Goal: Task Accomplishment & Management: Use online tool/utility

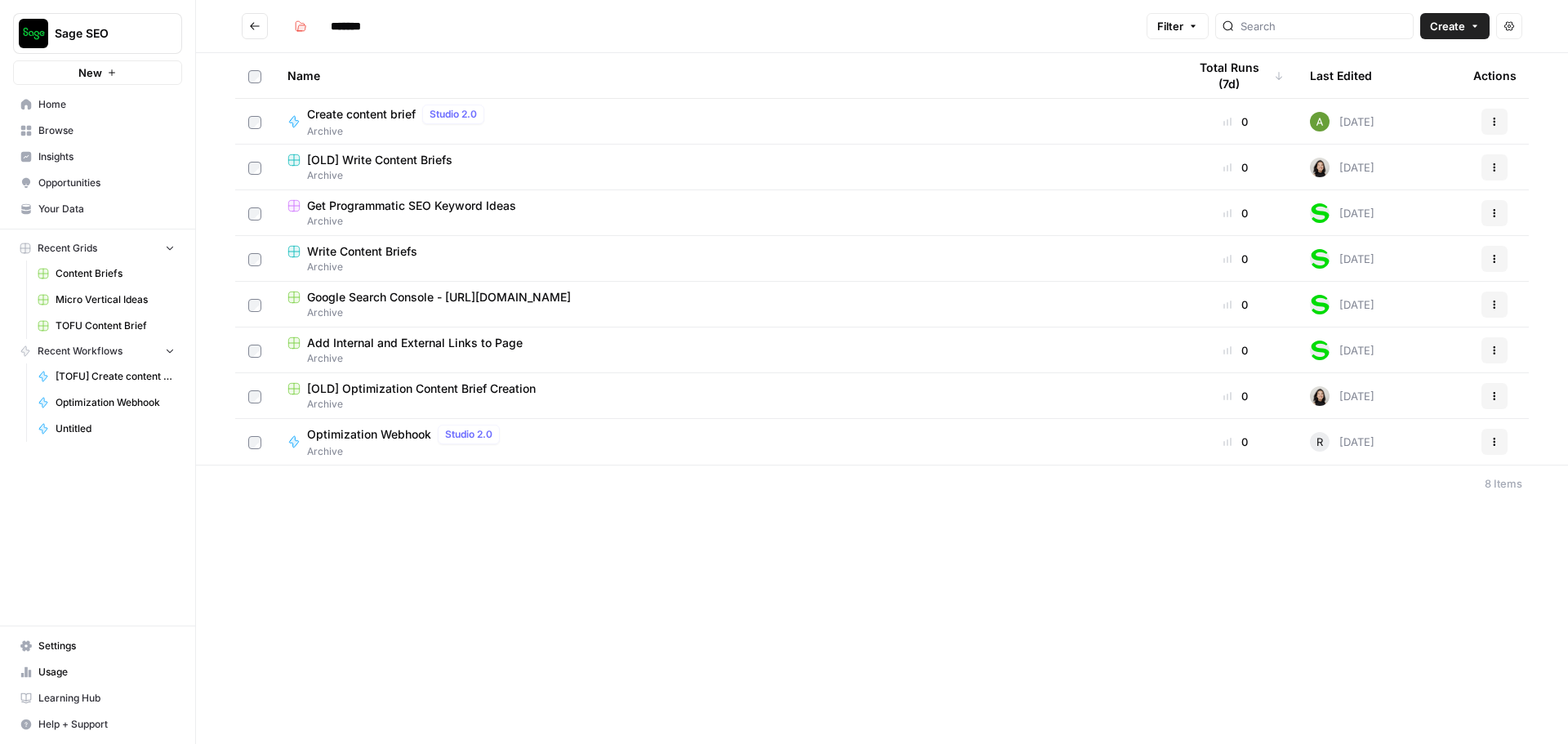
click at [258, 26] on icon "Go back" at bounding box center [255, 25] width 9 height 8
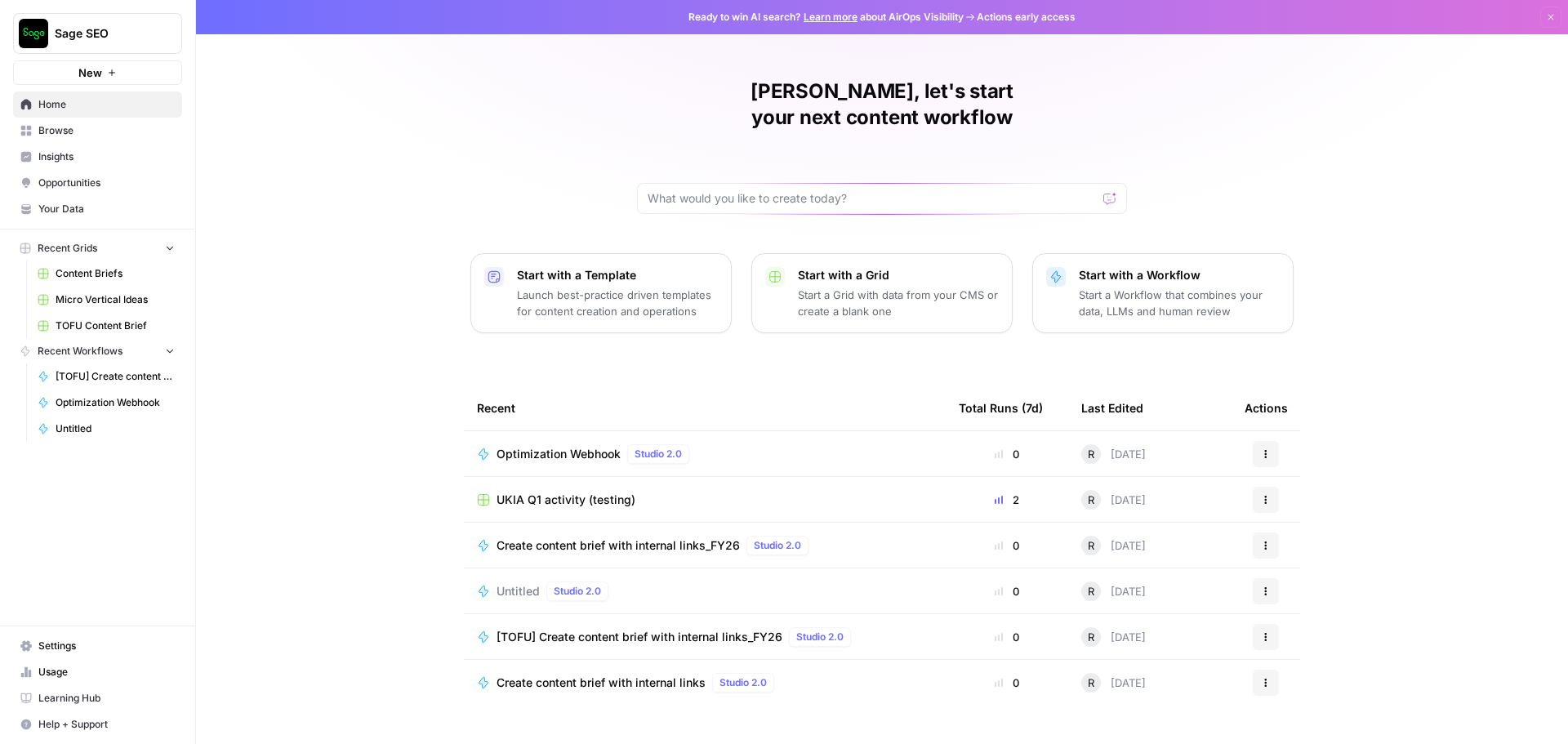
click at [554, 537] on span "Create content brief with internal links_FY26" at bounding box center [618, 545] width 244 height 16
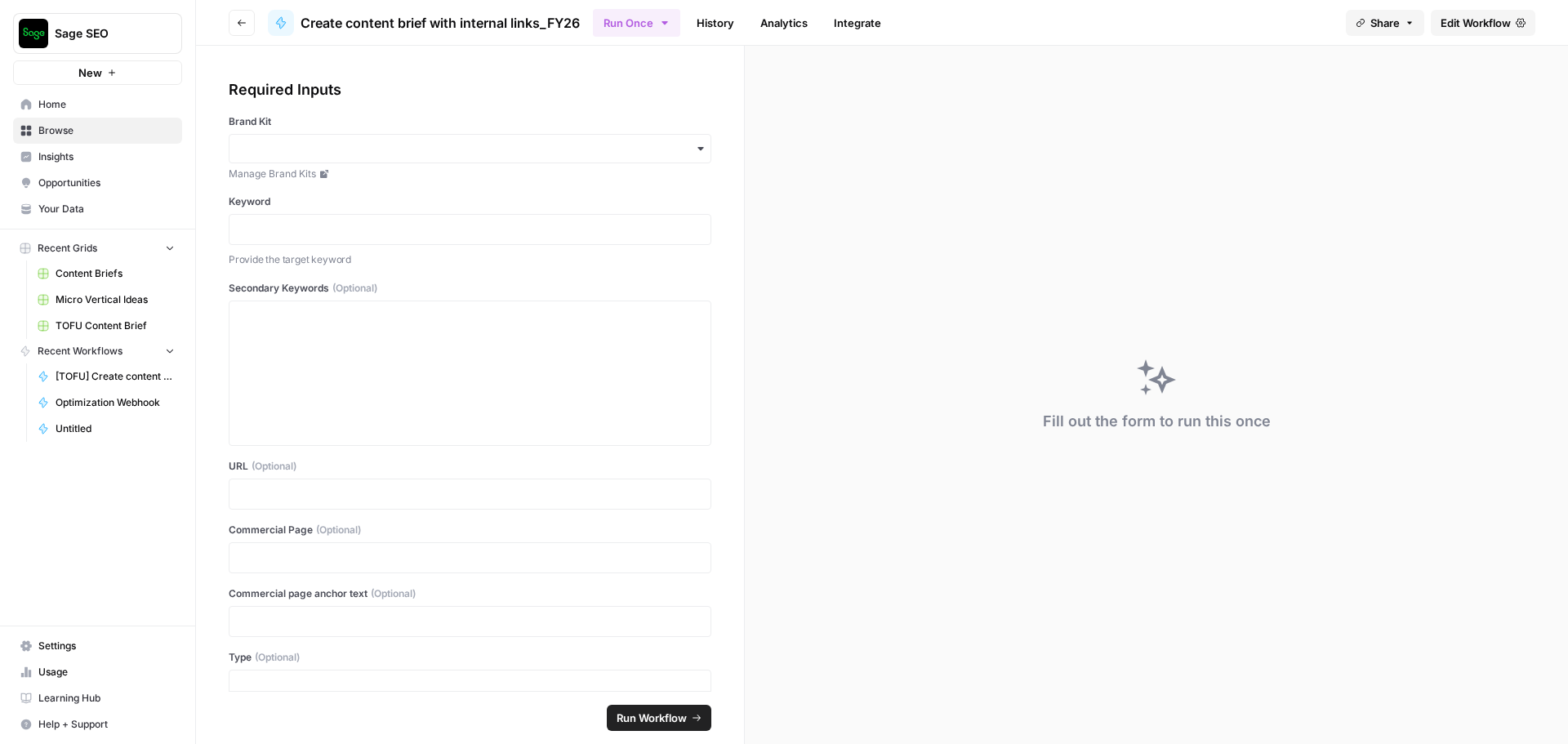
click at [1507, 28] on span "Edit Workflow" at bounding box center [1475, 23] width 70 height 16
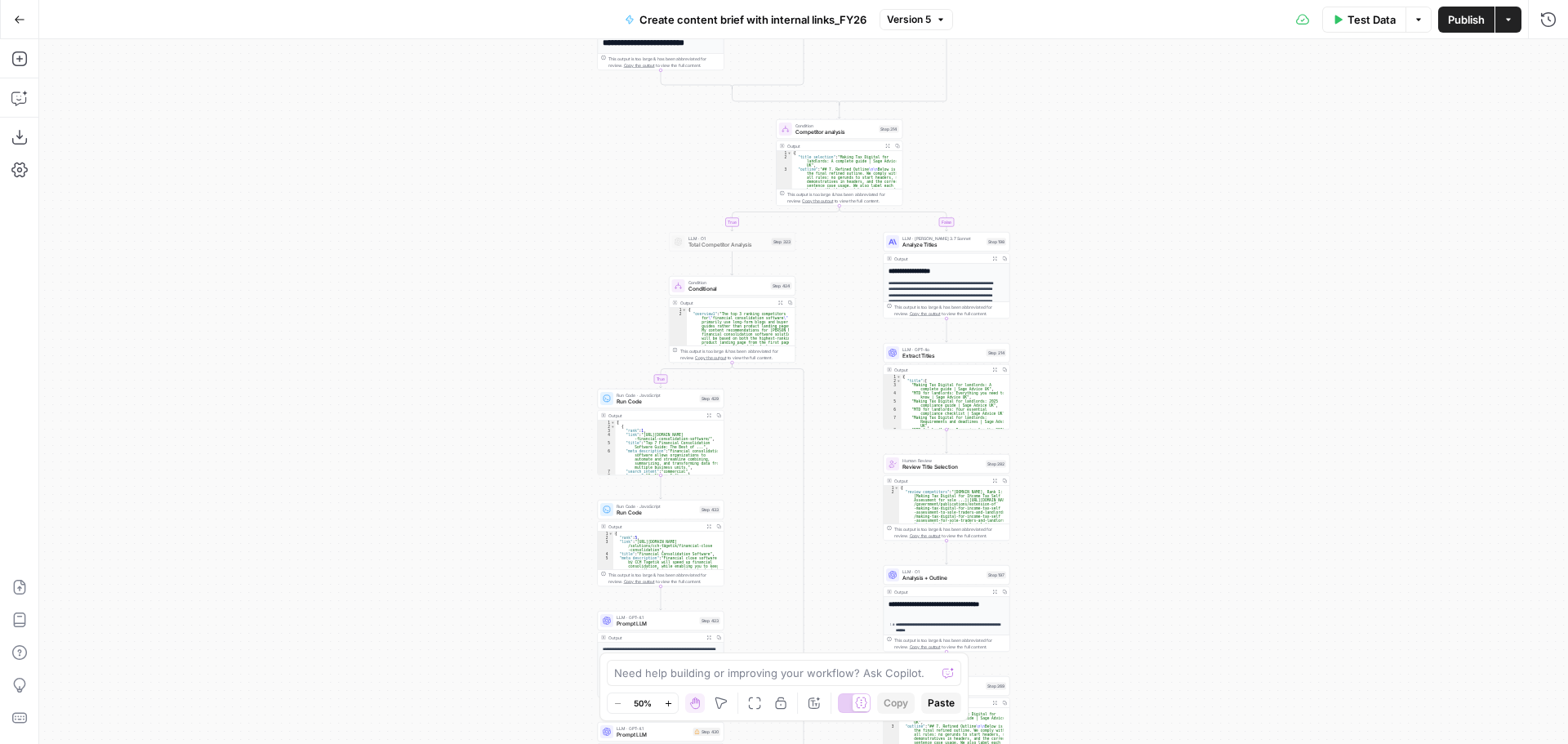
drag, startPoint x: 1155, startPoint y: 431, endPoint x: 1138, endPoint y: 374, distance: 59.5
click at [1138, 374] on div "true false true false true false true false true false true false true false tr…" at bounding box center [803, 392] width 1528 height 705
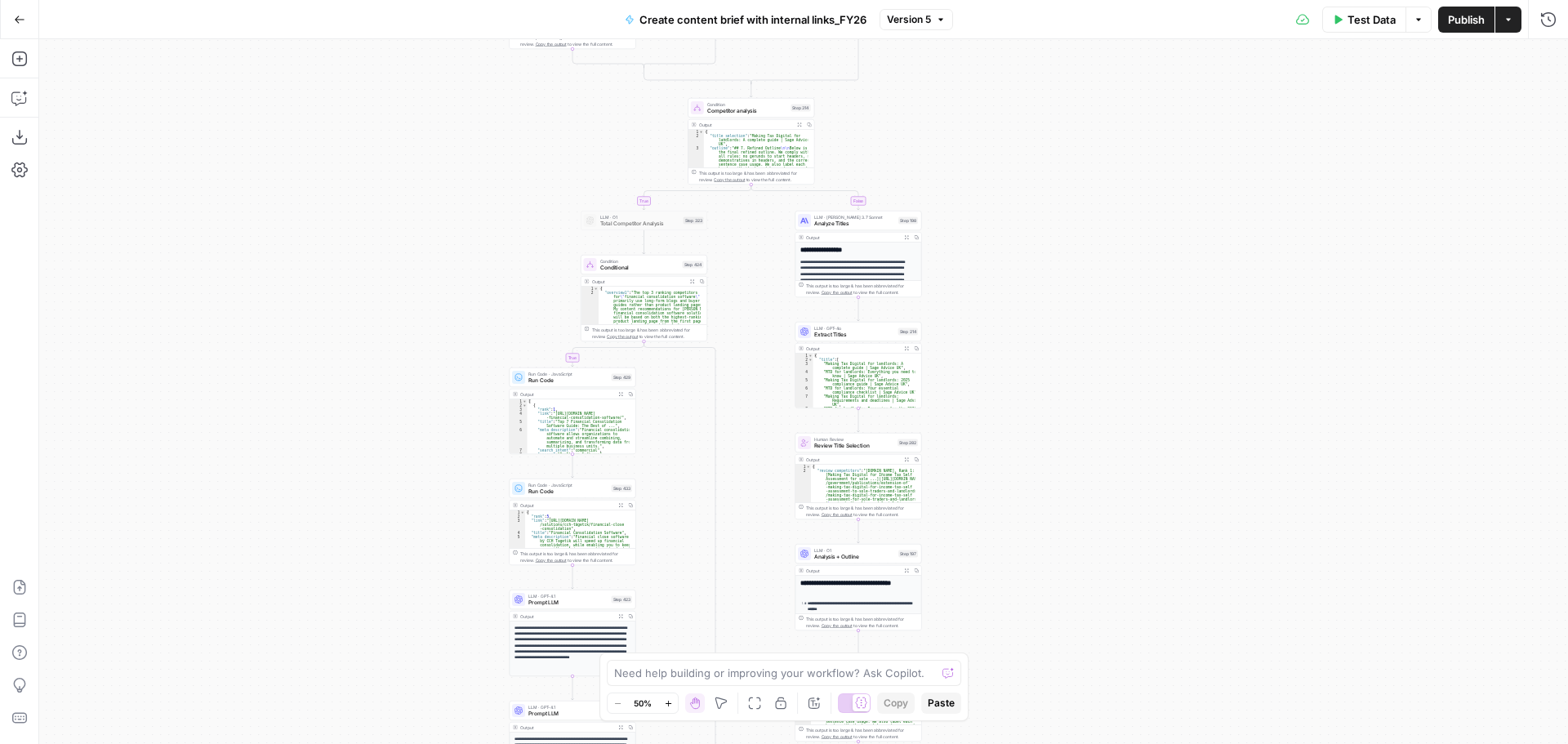
click at [1090, 402] on div "true false true false true false true false true false true false true false tr…" at bounding box center [803, 392] width 1528 height 705
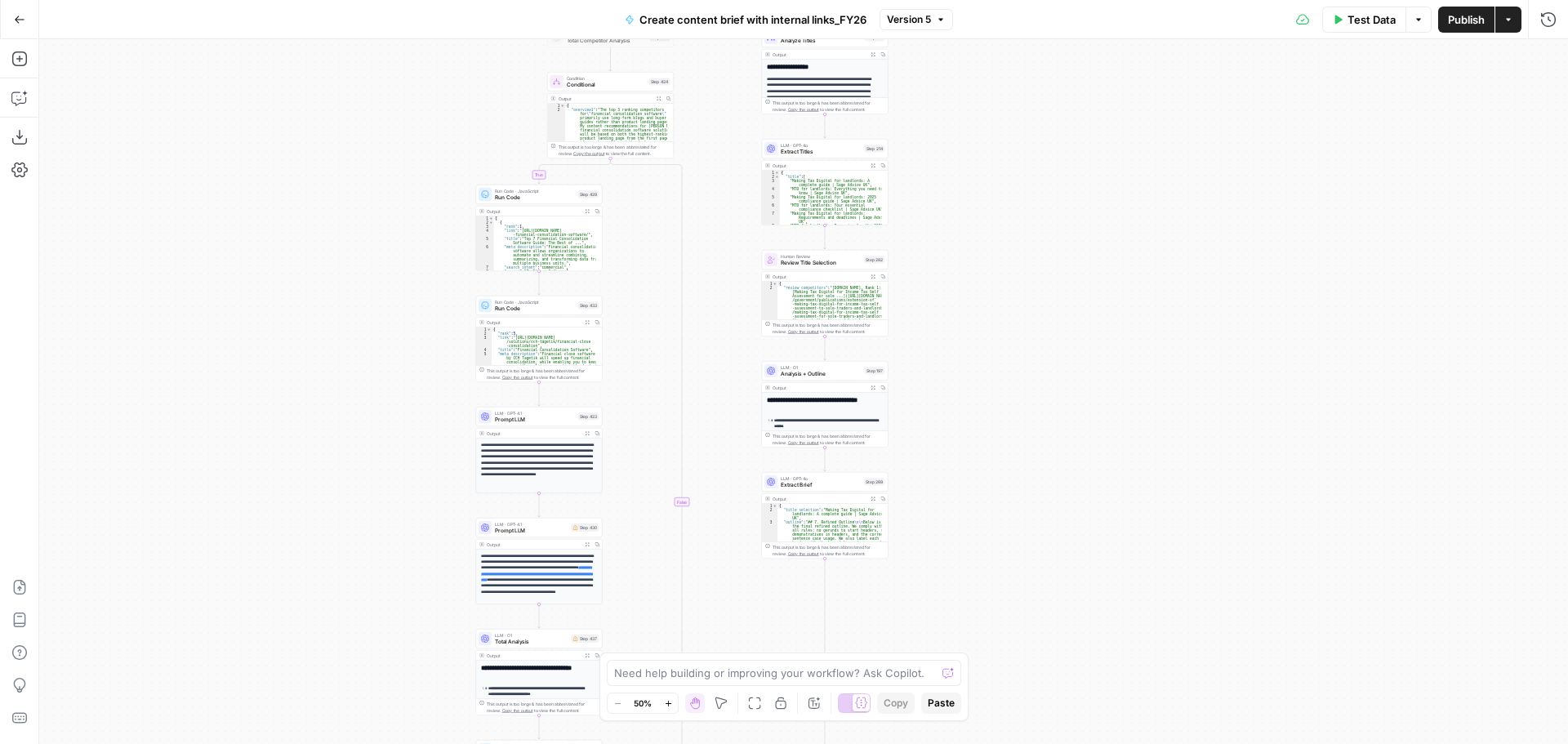
drag, startPoint x: 1095, startPoint y: 431, endPoint x: 1062, endPoint y: 247, distance: 186.9
click at [1062, 247] on div "true false true false true false true false true false true false true false tr…" at bounding box center [803, 392] width 1528 height 705
click at [1054, 312] on div "true false true false true false true false true false true false true false tr…" at bounding box center [803, 392] width 1528 height 705
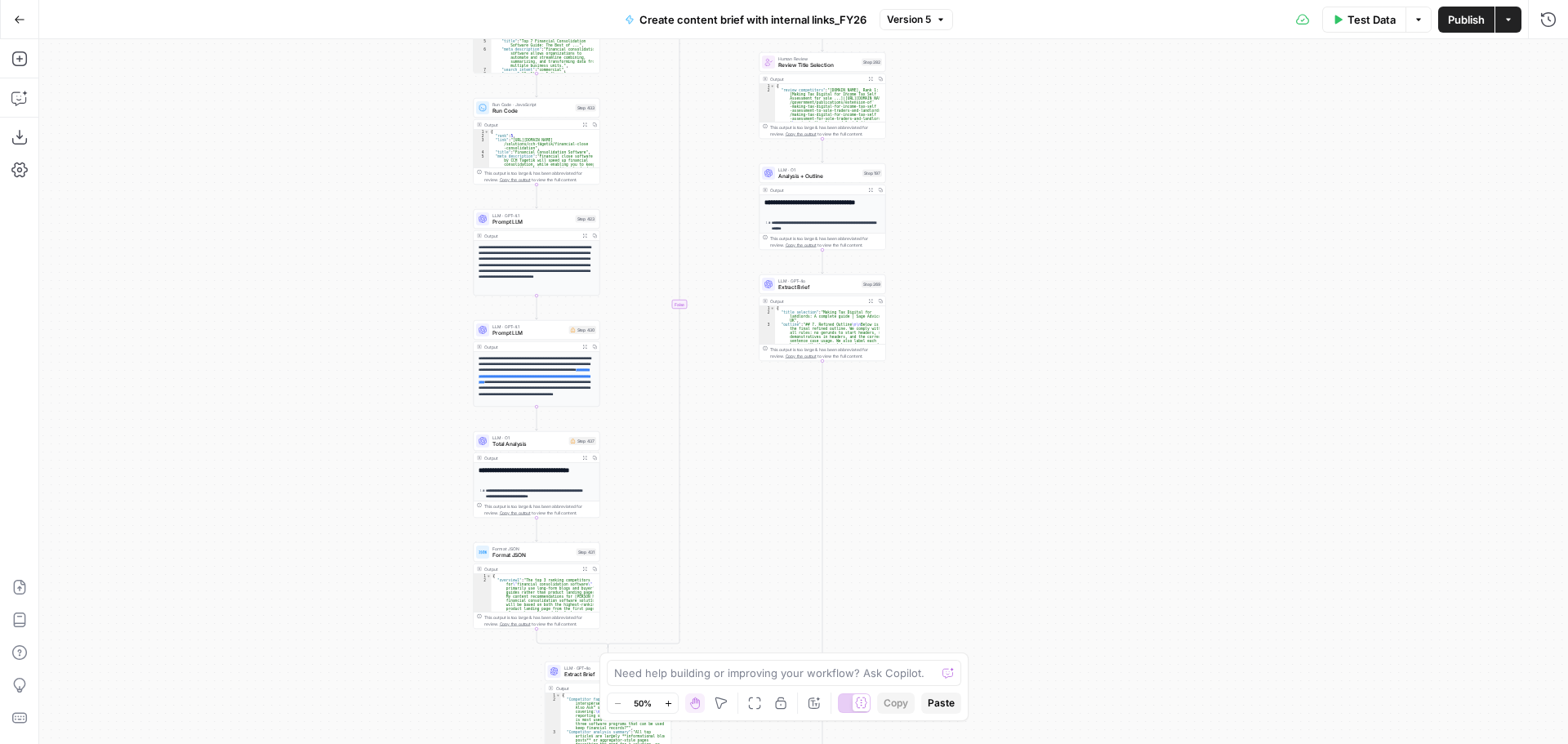
drag, startPoint x: 971, startPoint y: 423, endPoint x: 971, endPoint y: 385, distance: 38.0
click at [971, 385] on div "true false true false true false true false true false true false true false tr…" at bounding box center [803, 392] width 1528 height 705
click at [914, 364] on div "true false true false true false true false true false true false true false tr…" at bounding box center [803, 392] width 1528 height 705
click at [946, 332] on div "true false true false true false true false true false true false true false tr…" at bounding box center [803, 392] width 1528 height 705
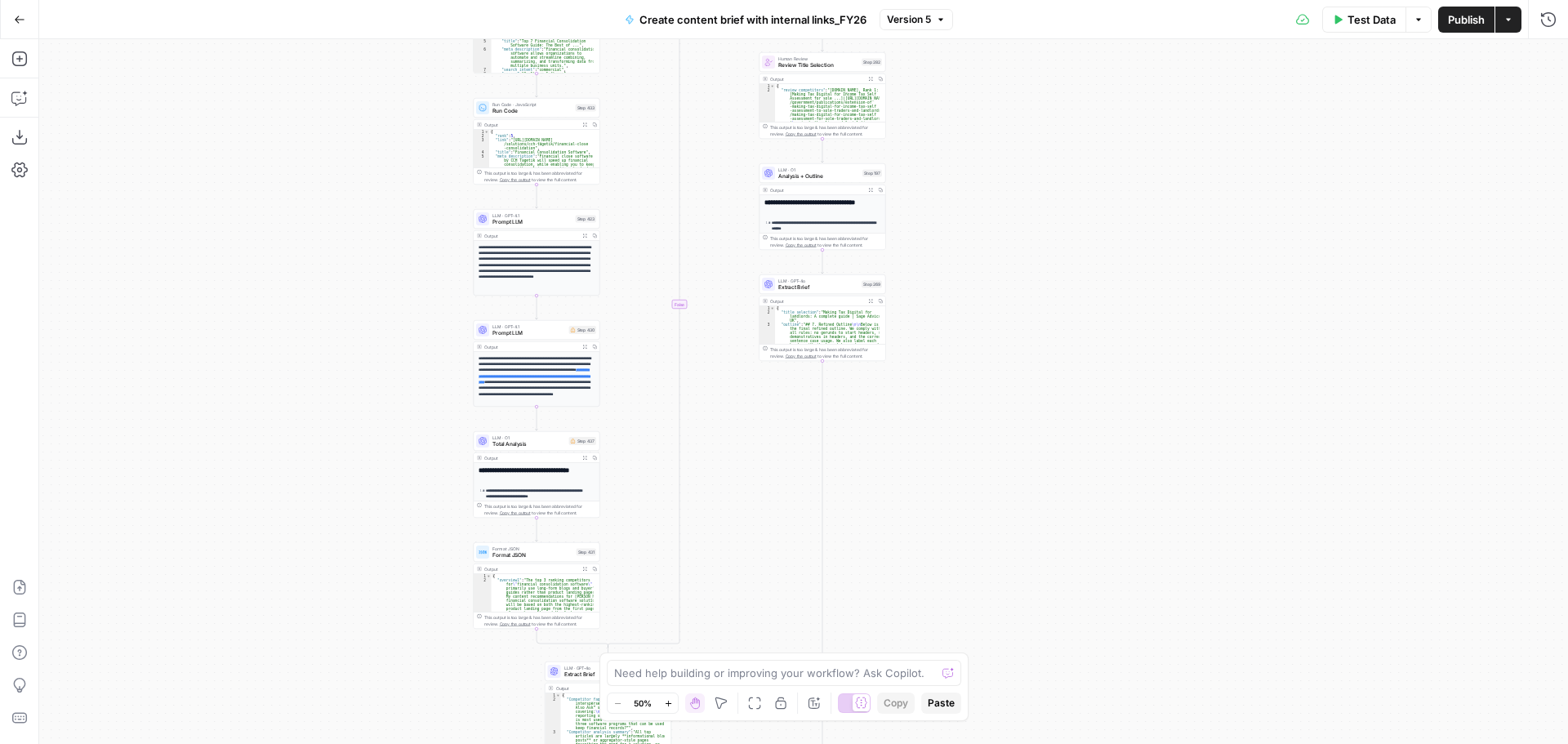
click at [947, 330] on div "true false true false true false true false true false true false true false tr…" at bounding box center [803, 392] width 1528 height 705
click at [911, 309] on div "true false true false true false true false true false true false true false tr…" at bounding box center [803, 392] width 1528 height 705
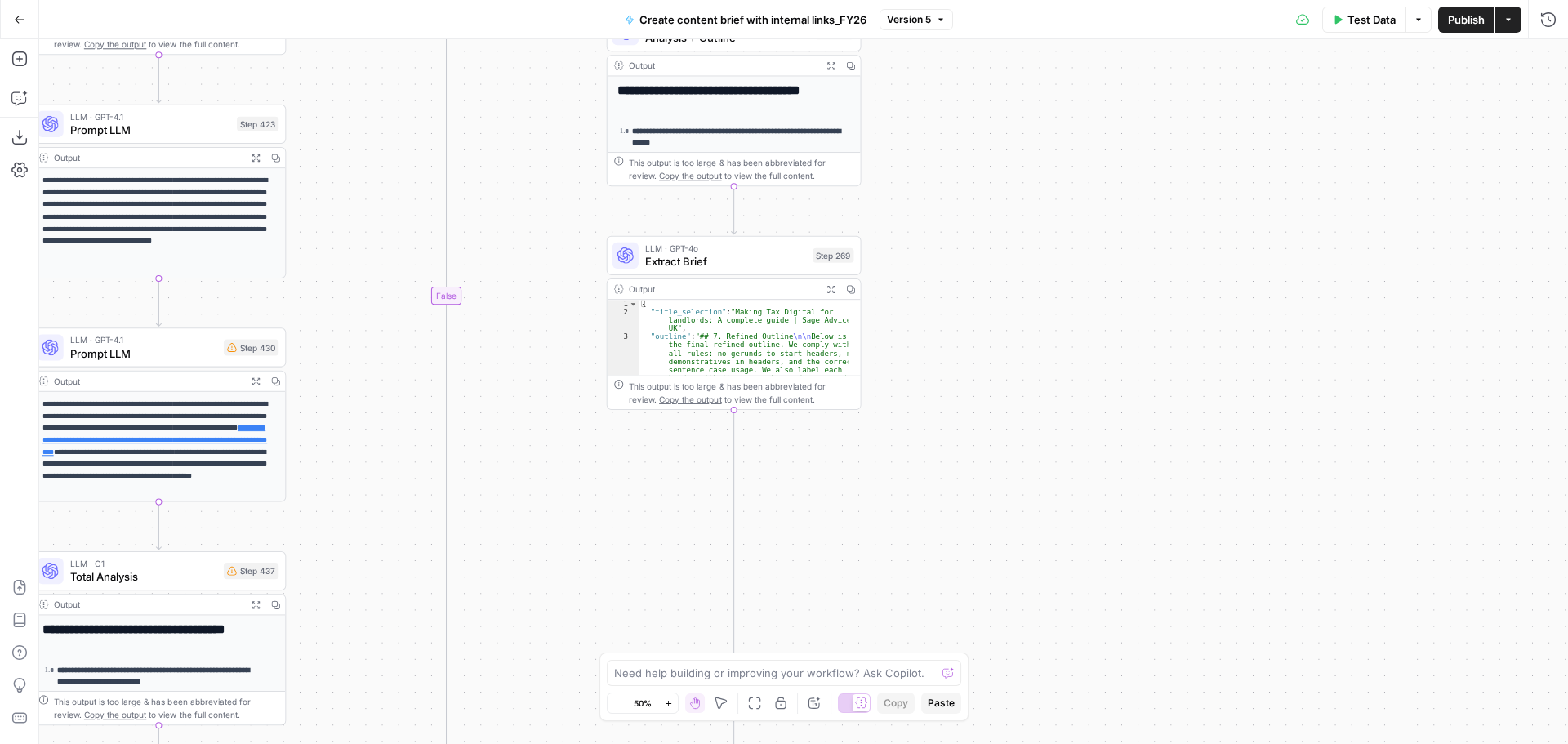
click at [907, 296] on div "true false true false true false true false true false true false true false tr…" at bounding box center [803, 392] width 1528 height 705
click at [1014, 318] on div "true false true false true false true false true false true false true false tr…" at bounding box center [803, 392] width 1528 height 705
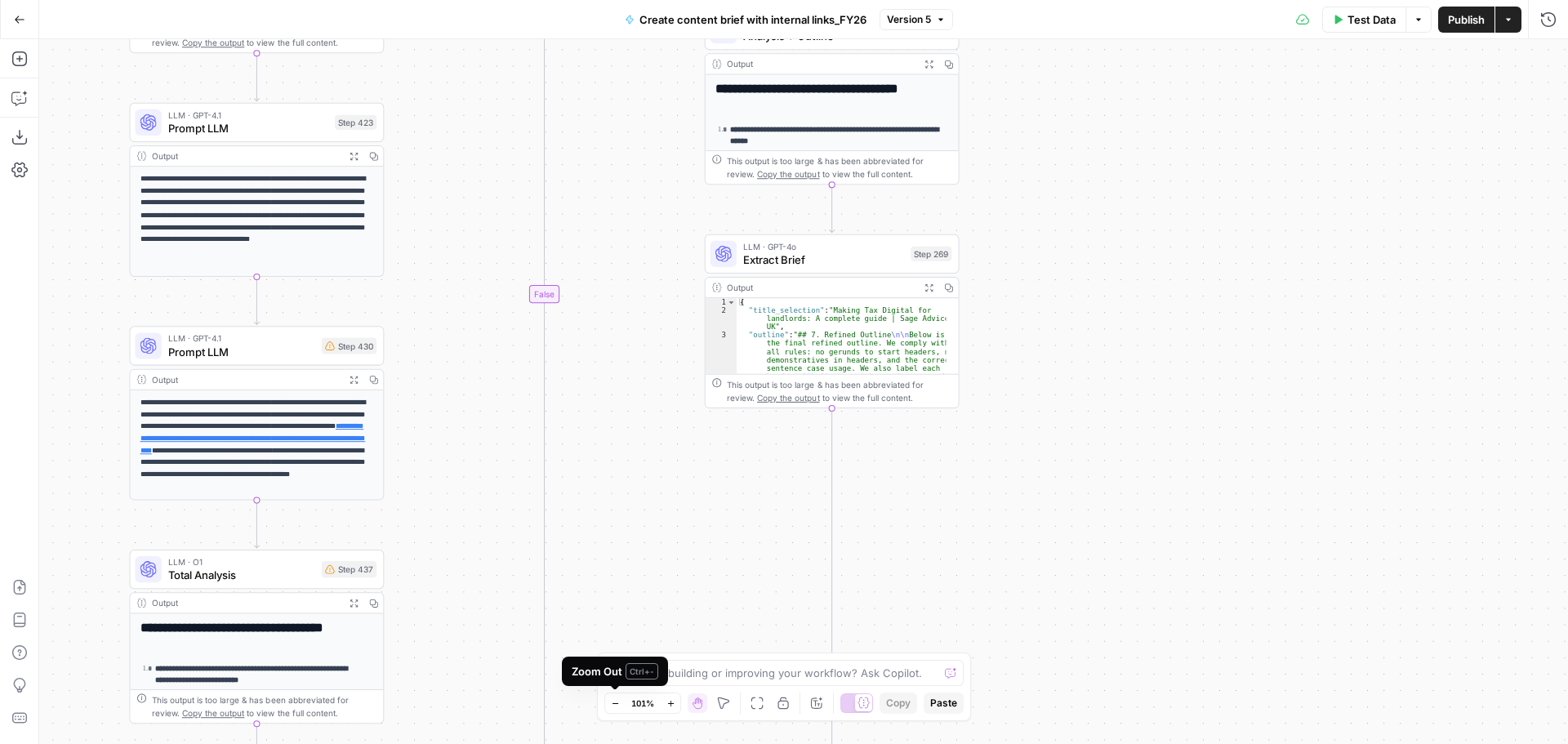
click at [614, 706] on icon "button" at bounding box center [615, 704] width 9 height 9
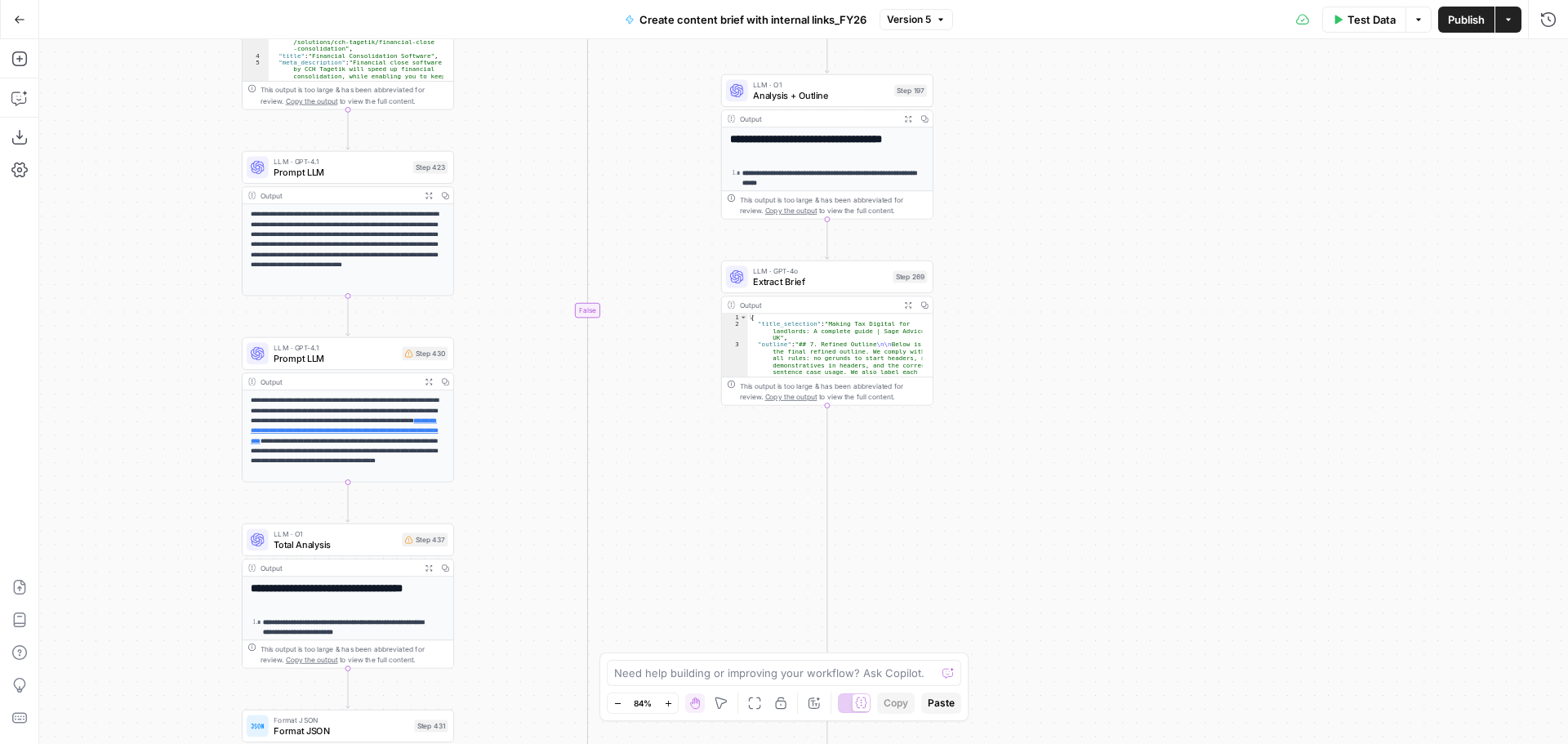
click at [614, 706] on icon "button" at bounding box center [618, 704] width 9 height 9
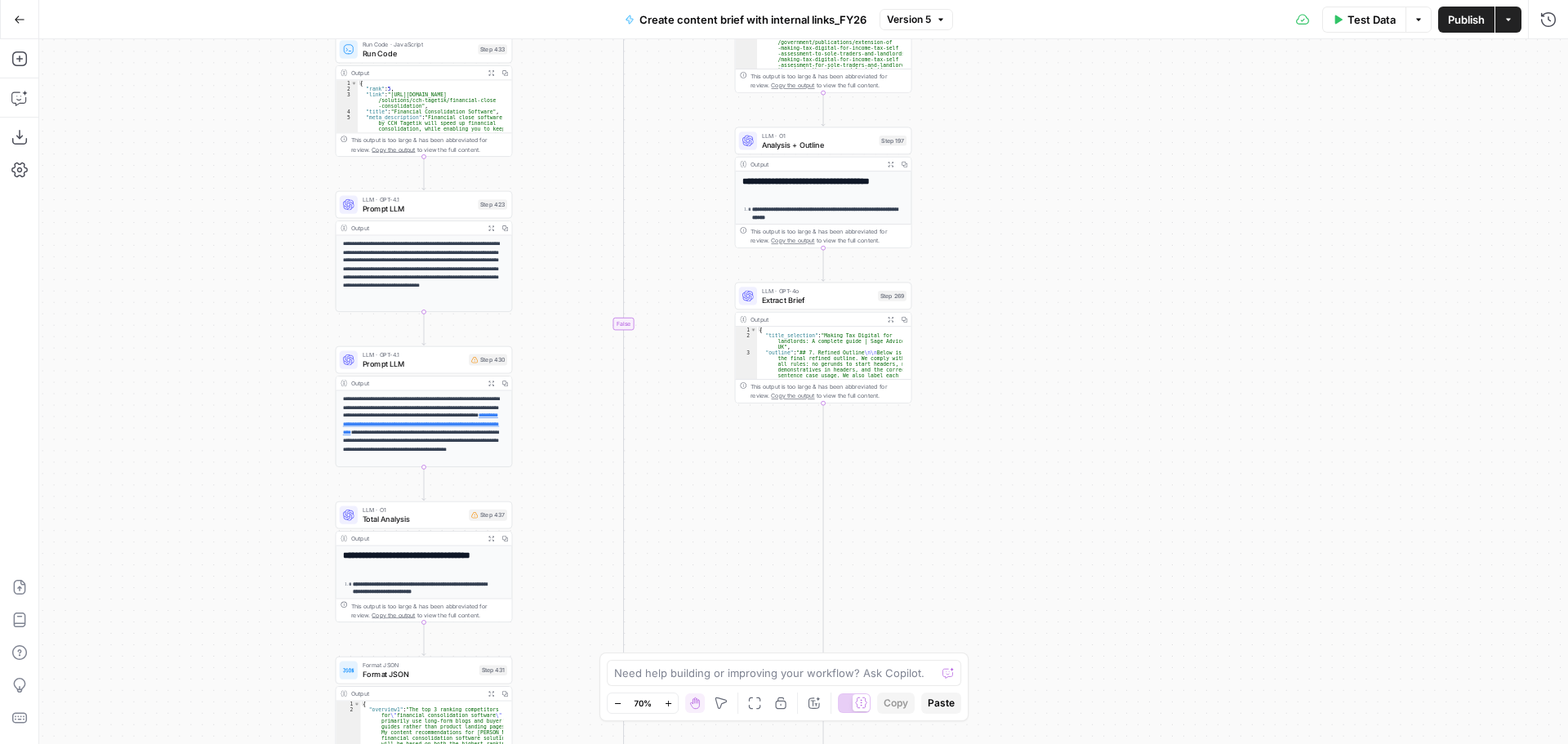
click at [614, 706] on icon "button" at bounding box center [618, 704] width 9 height 9
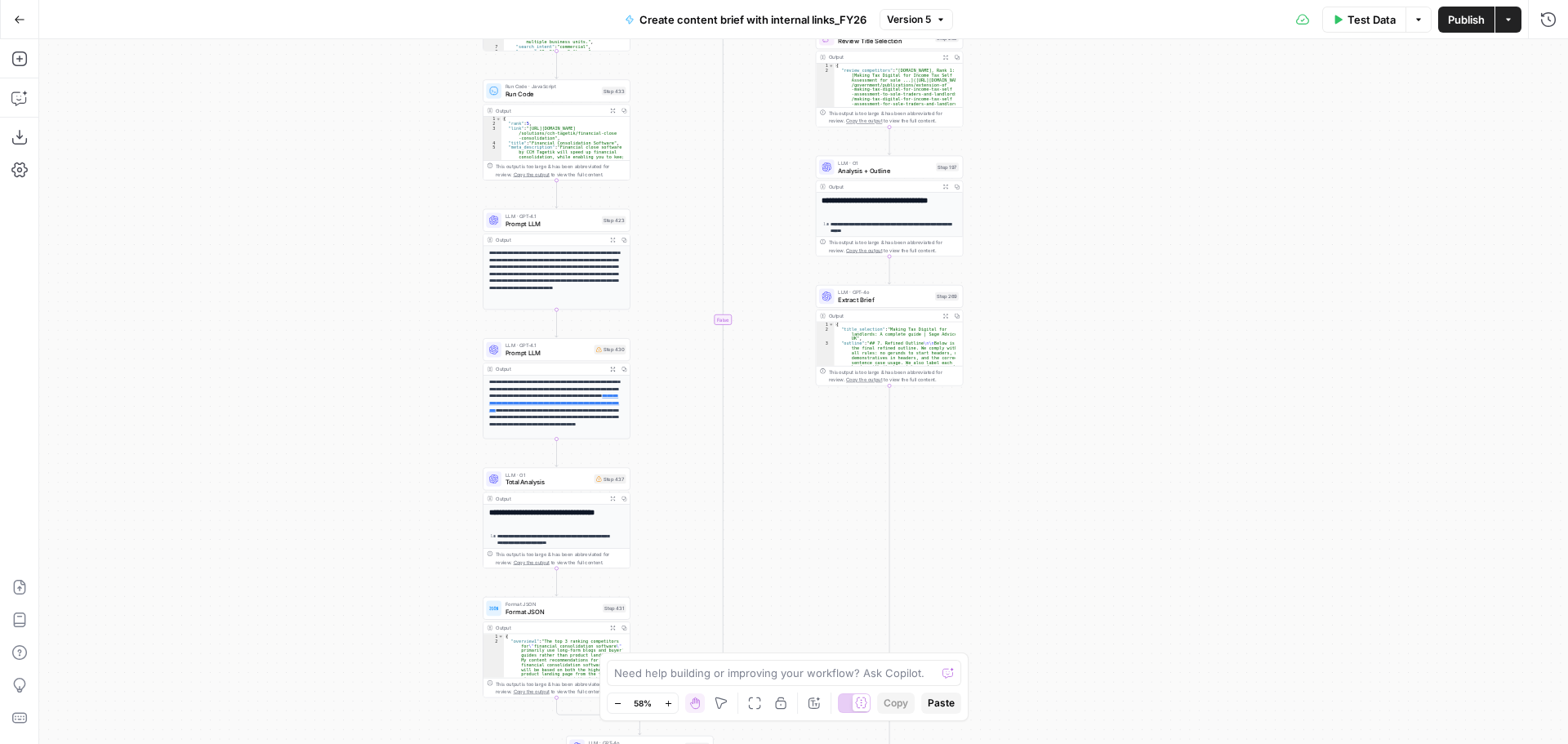
drag, startPoint x: 1004, startPoint y: 535, endPoint x: 1074, endPoint y: 519, distance: 71.8
click at [1074, 519] on div "true false true false true false true false true false true false true false tr…" at bounding box center [803, 392] width 1528 height 705
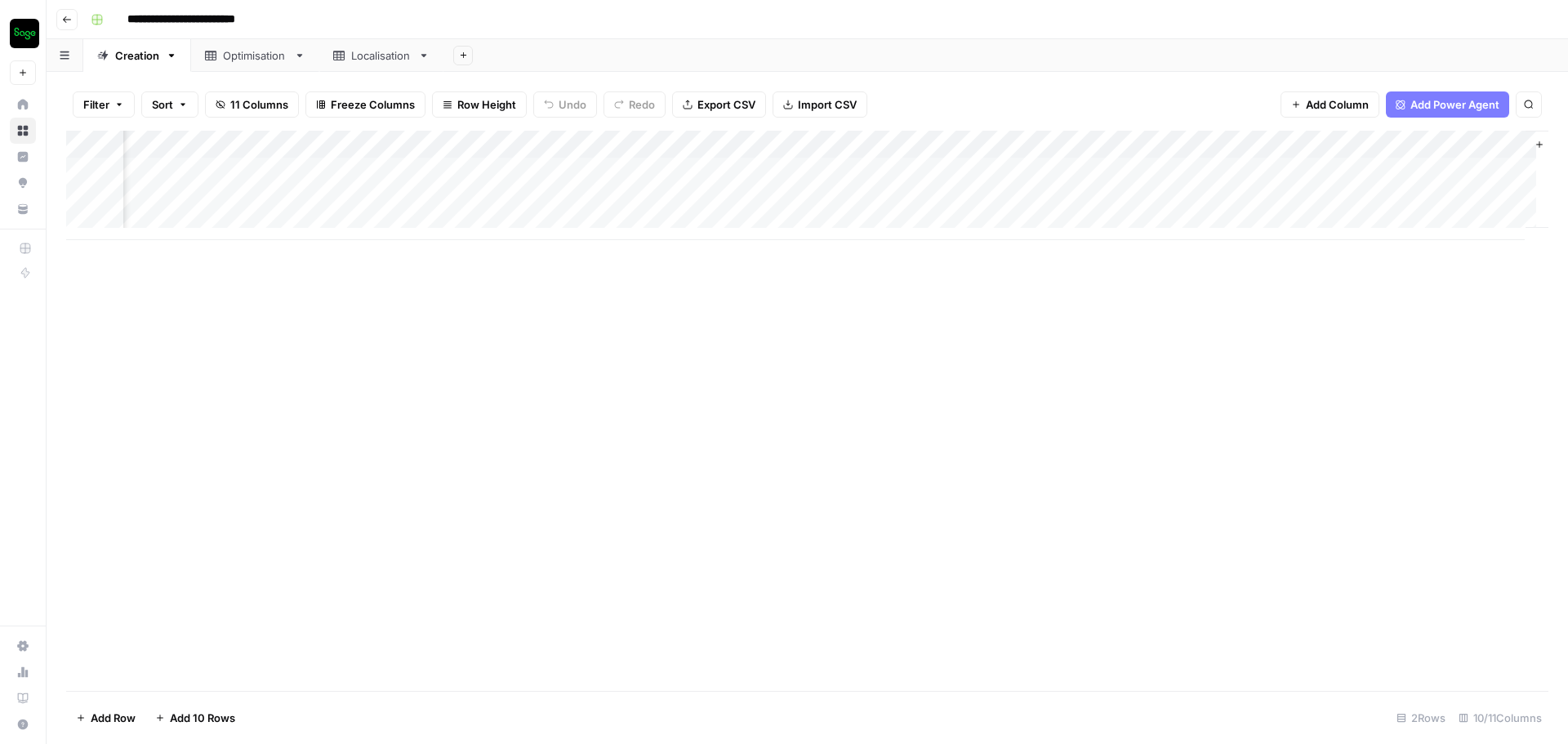
scroll to position [0, 920]
